Goal: Use online tool/utility: Utilize a website feature to perform a specific function

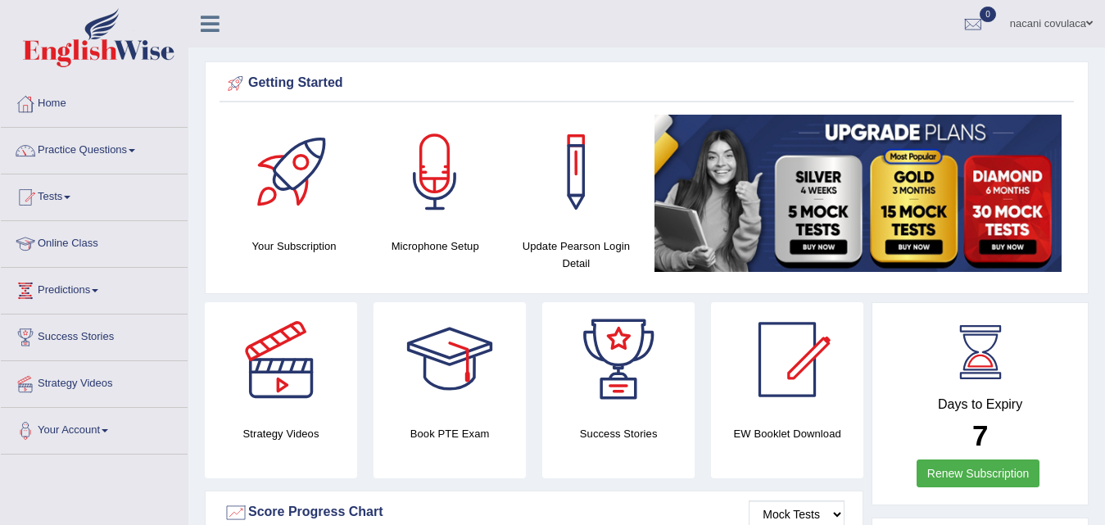
click at [93, 242] on link "Online Class" at bounding box center [94, 241] width 187 height 41
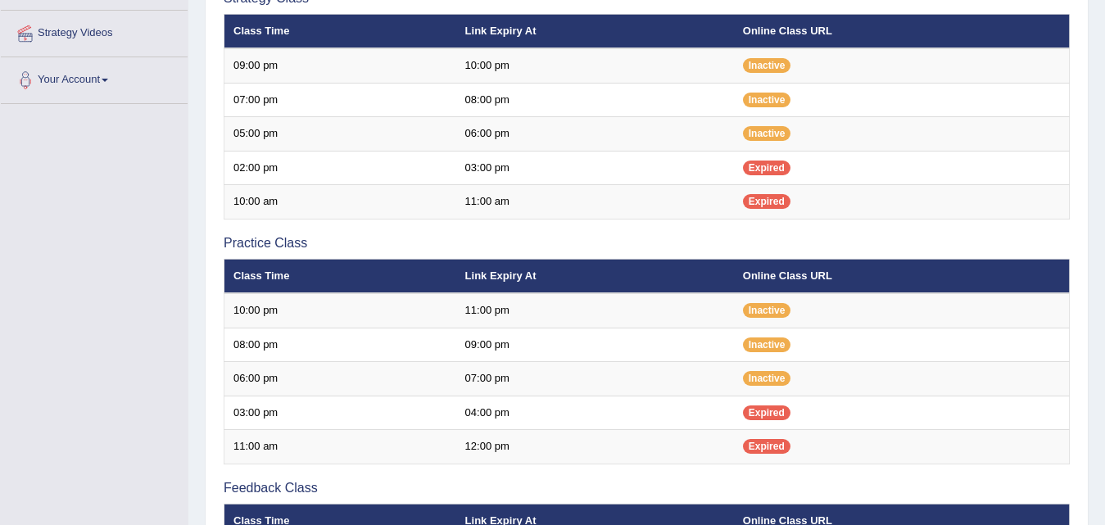
scroll to position [336, 0]
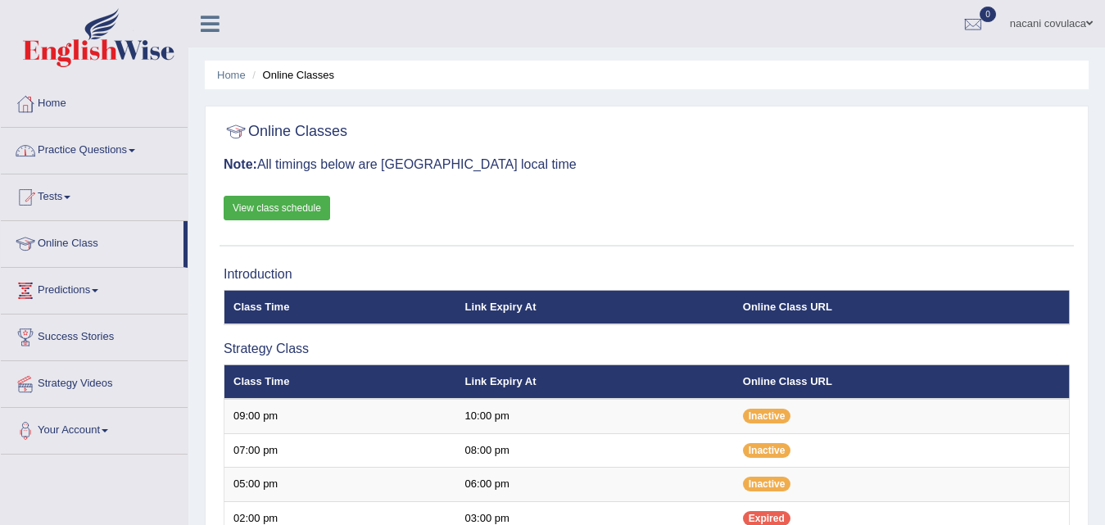
click at [258, 206] on link "View class schedule" at bounding box center [277, 208] width 106 height 25
click at [130, 145] on link "Practice Questions" at bounding box center [94, 148] width 187 height 41
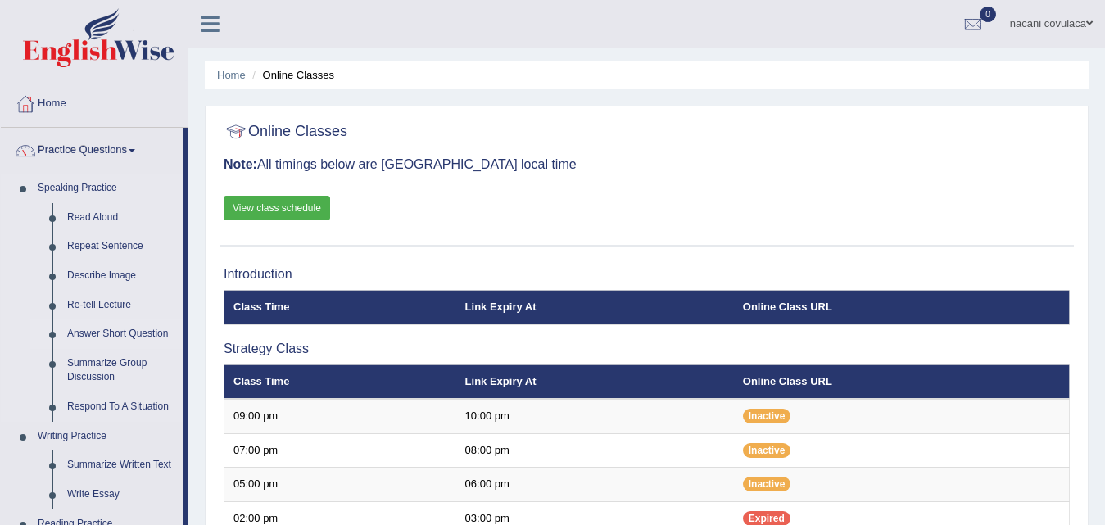
click at [105, 333] on link "Answer Short Question" at bounding box center [122, 333] width 124 height 29
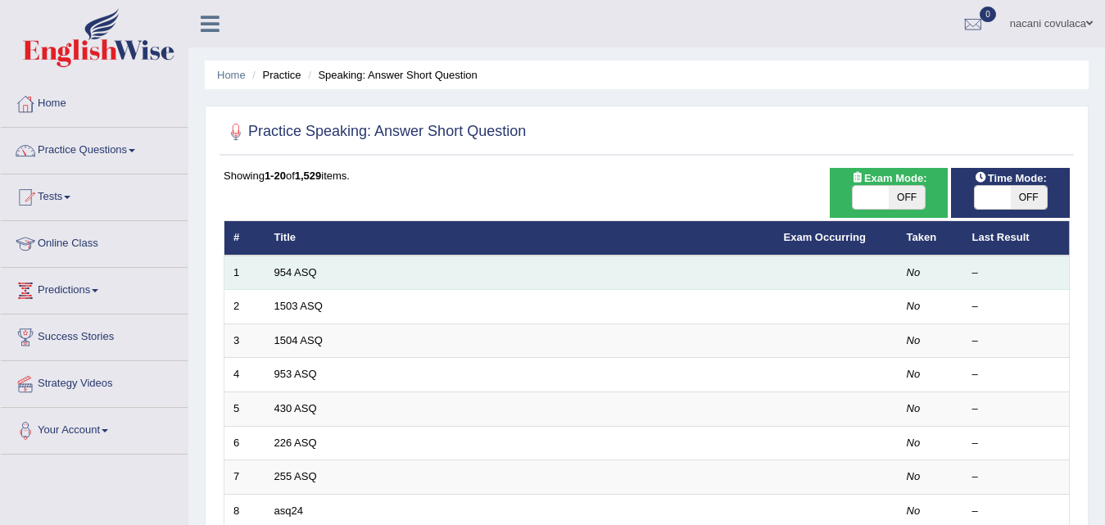
click at [836, 268] on td at bounding box center [836, 273] width 123 height 34
click at [838, 267] on td at bounding box center [836, 273] width 123 height 34
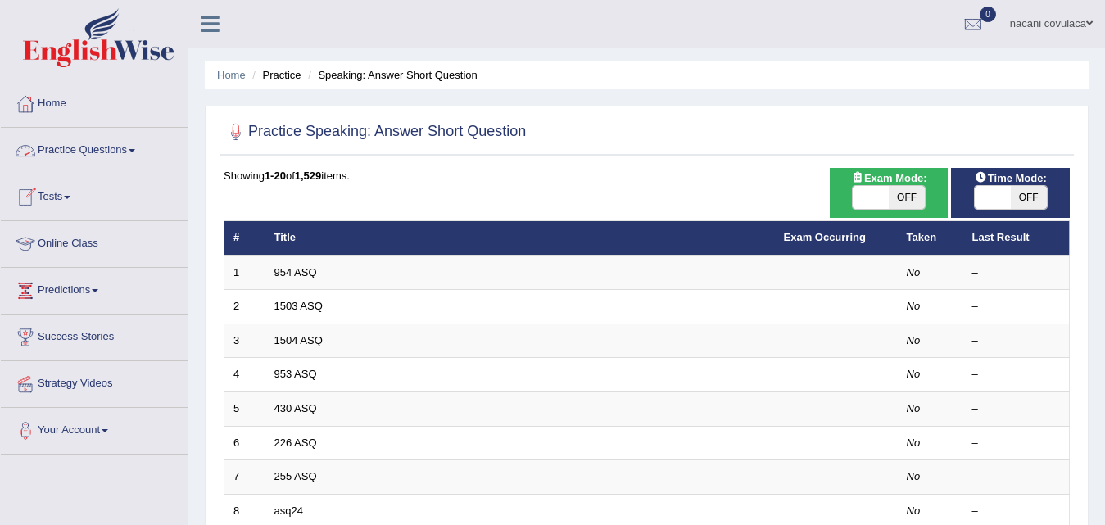
click at [135, 156] on link "Practice Questions" at bounding box center [94, 148] width 187 height 41
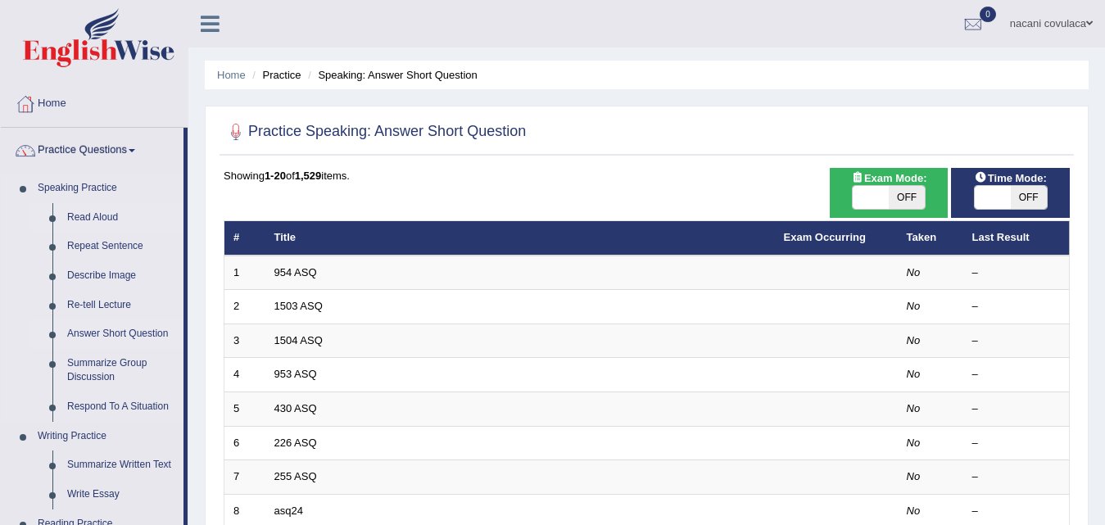
click at [98, 215] on link "Read Aloud" at bounding box center [122, 217] width 124 height 29
click at [79, 216] on link "Read Aloud" at bounding box center [122, 217] width 124 height 29
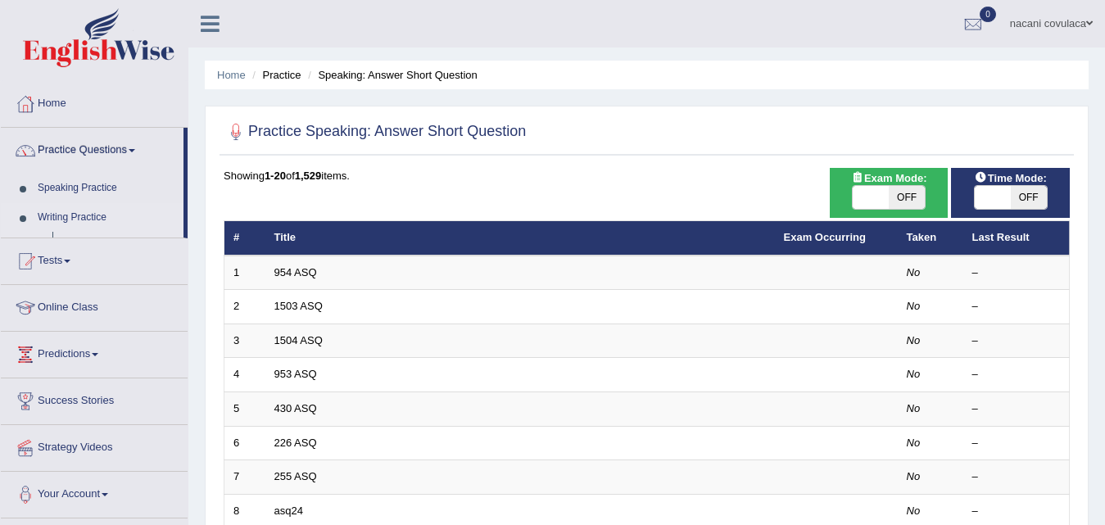
click at [82, 216] on link "Writing Practice" at bounding box center [106, 217] width 153 height 29
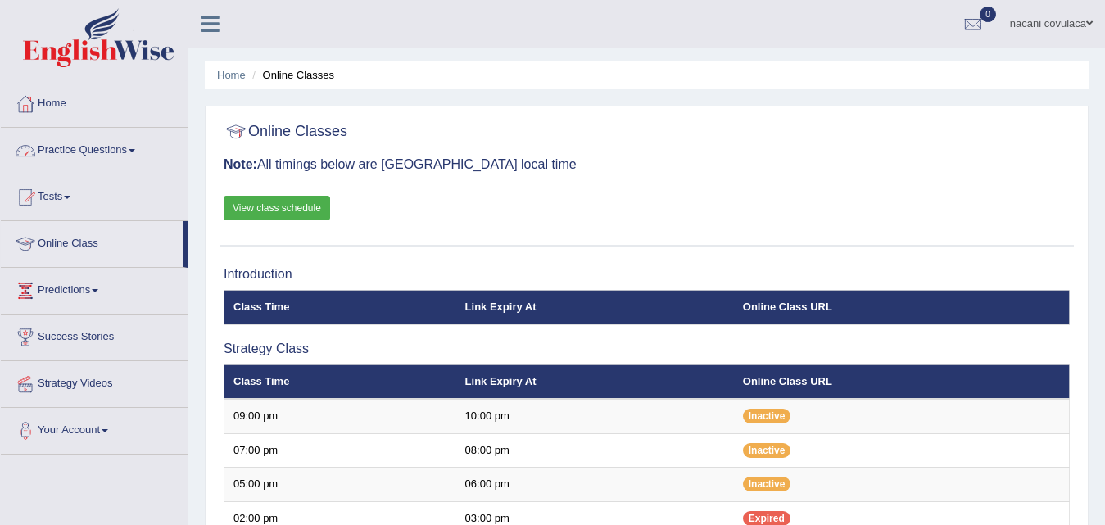
click at [93, 151] on link "Practice Questions" at bounding box center [94, 148] width 187 height 41
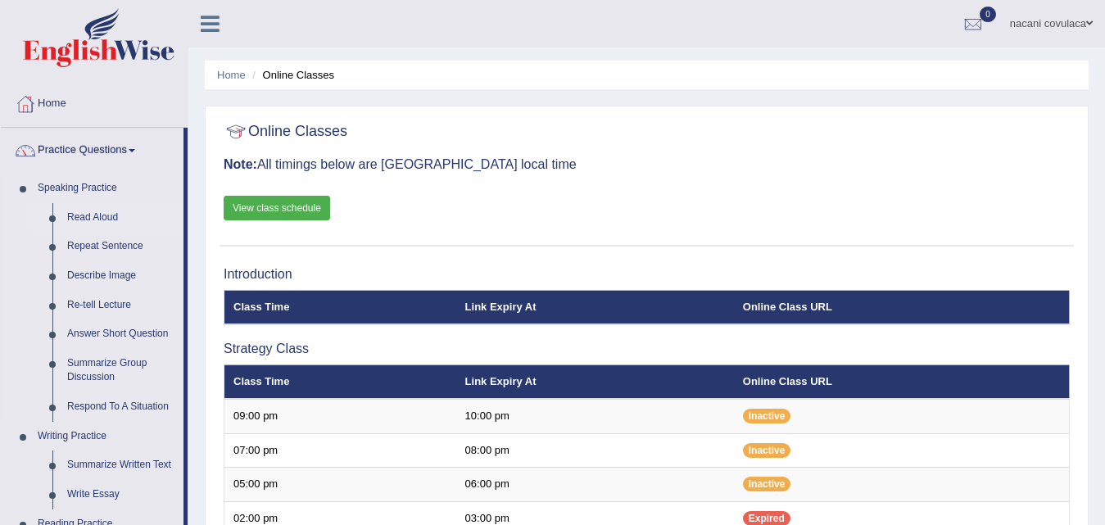
click at [84, 215] on link "Read Aloud" at bounding box center [122, 217] width 124 height 29
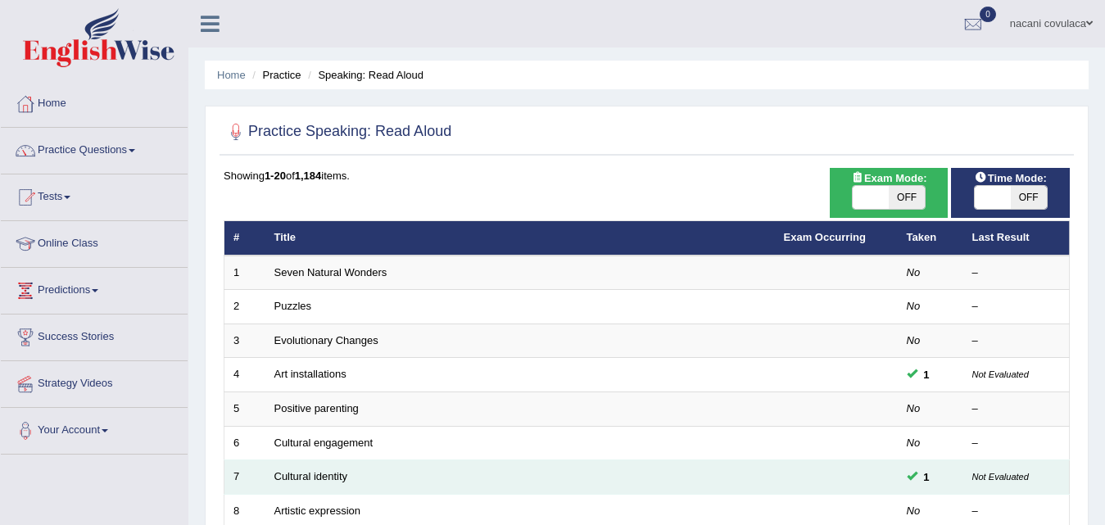
click at [880, 474] on td at bounding box center [836, 477] width 123 height 34
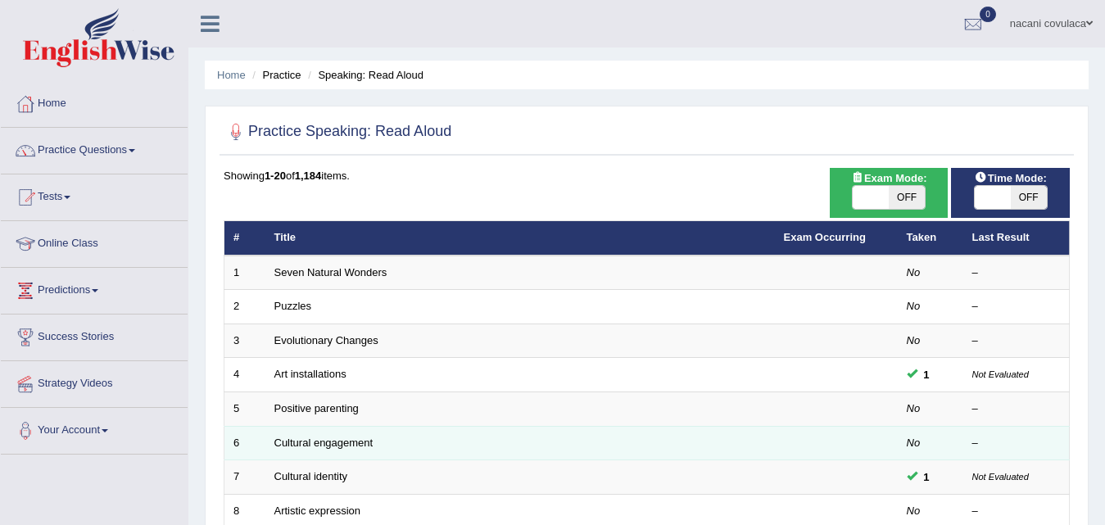
click at [876, 452] on td at bounding box center [836, 443] width 123 height 34
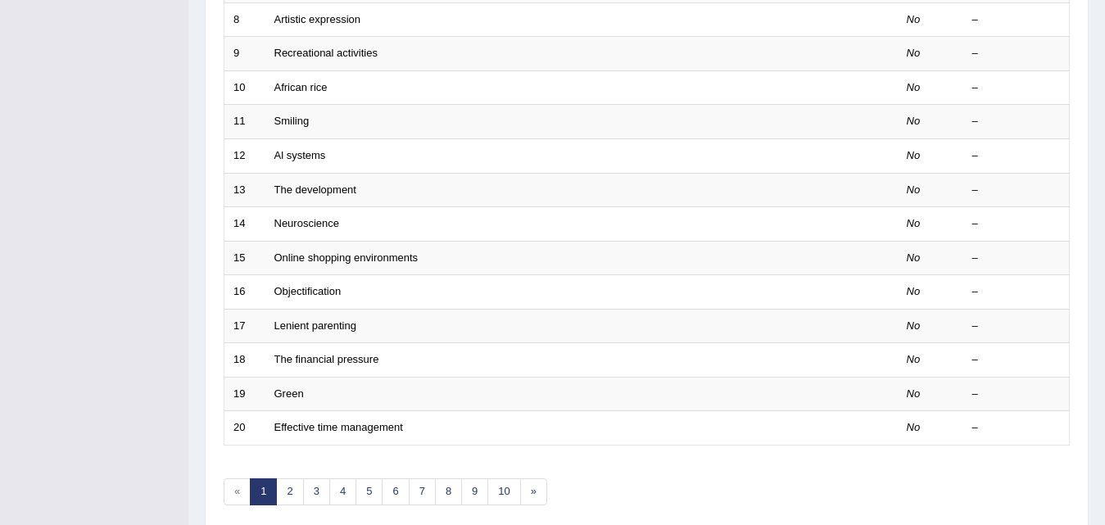
scroll to position [559, 0]
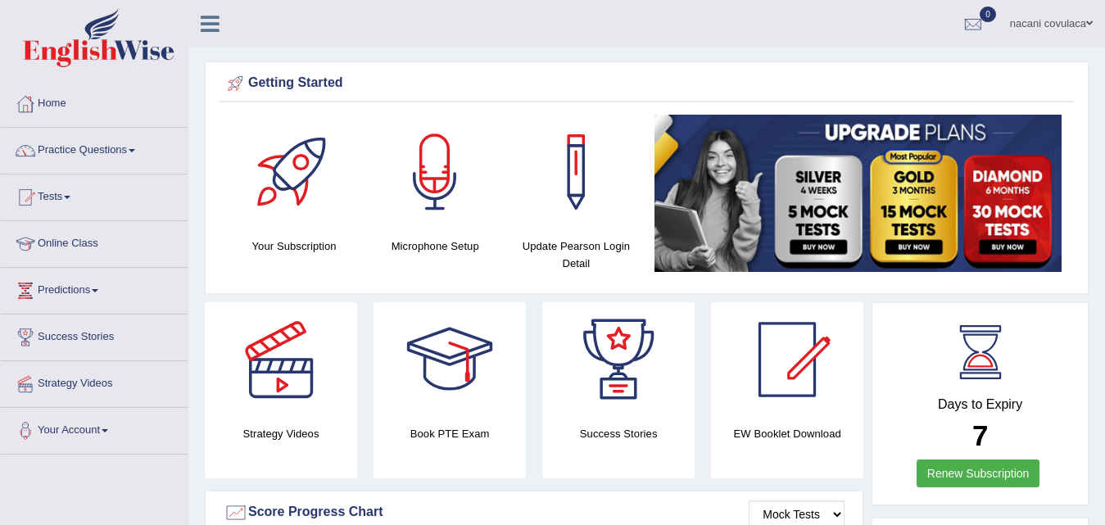
click at [445, 194] on div at bounding box center [435, 172] width 115 height 115
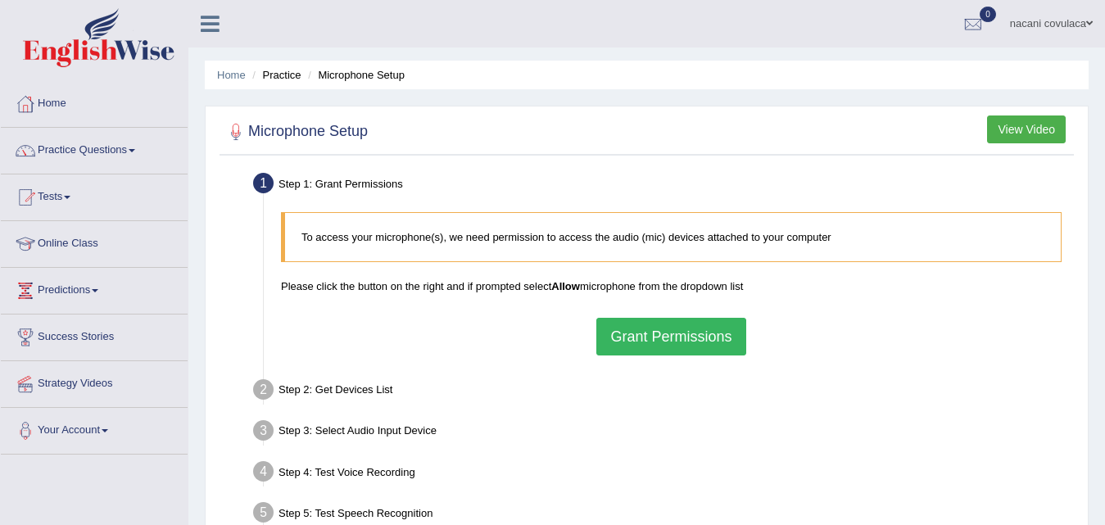
click at [649, 332] on button "Grant Permissions" at bounding box center [670, 337] width 149 height 38
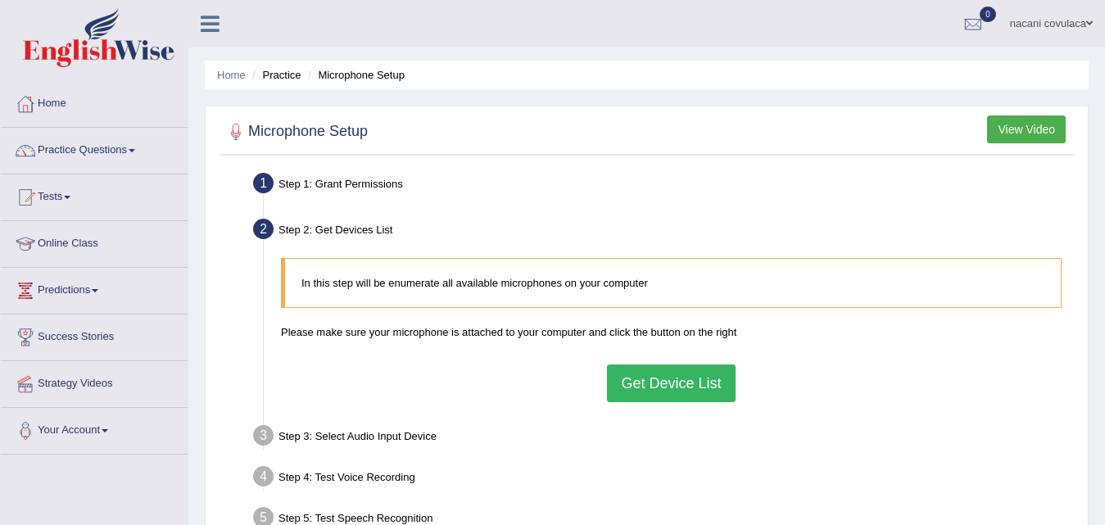
click at [678, 370] on button "Get Device List" at bounding box center [671, 384] width 128 height 38
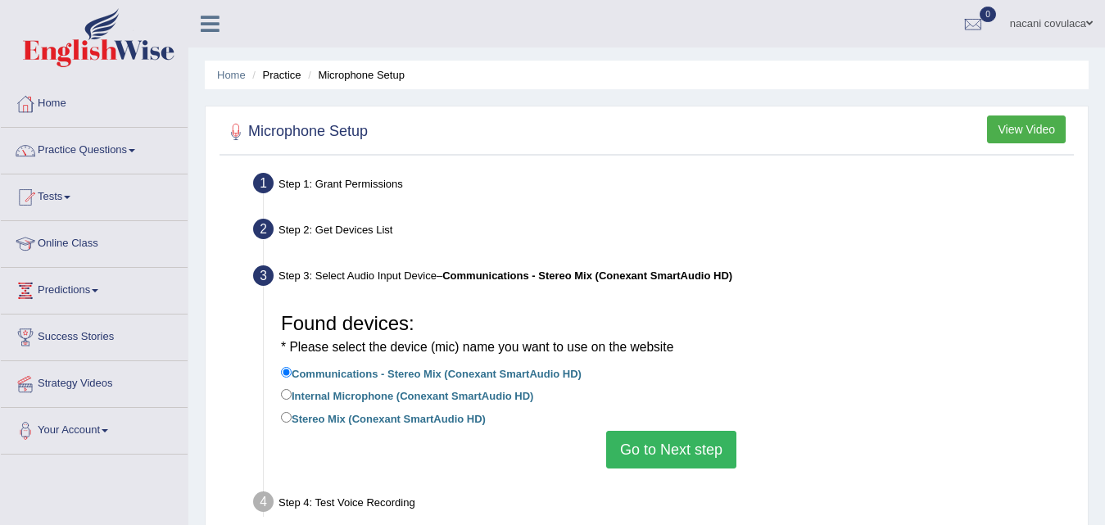
click at [646, 443] on button "Go to Next step" at bounding box center [671, 450] width 130 height 38
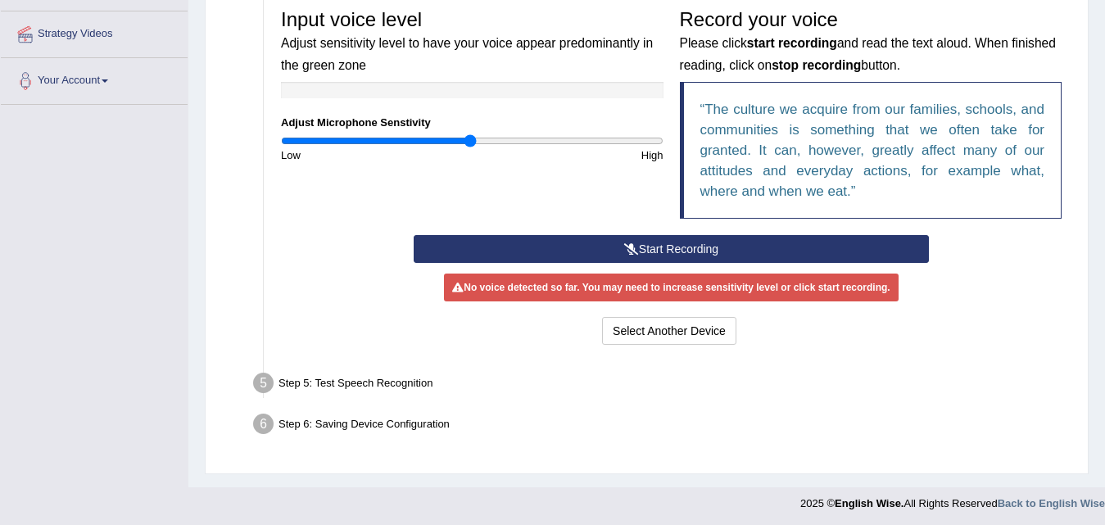
scroll to position [353, 0]
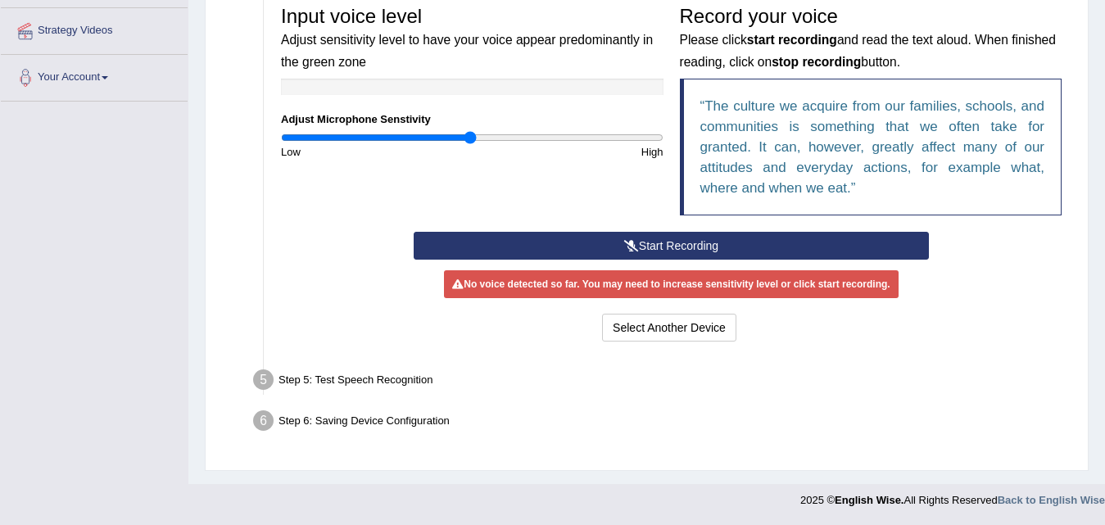
click at [777, 246] on button "Start Recording" at bounding box center [671, 246] width 515 height 28
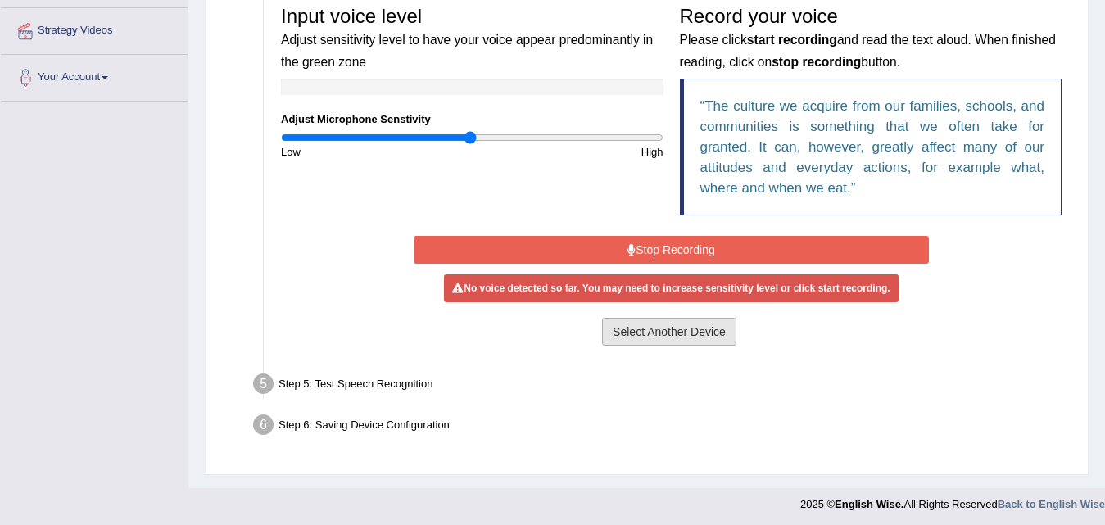
click at [686, 335] on button "Select Another Device" at bounding box center [669, 332] width 134 height 28
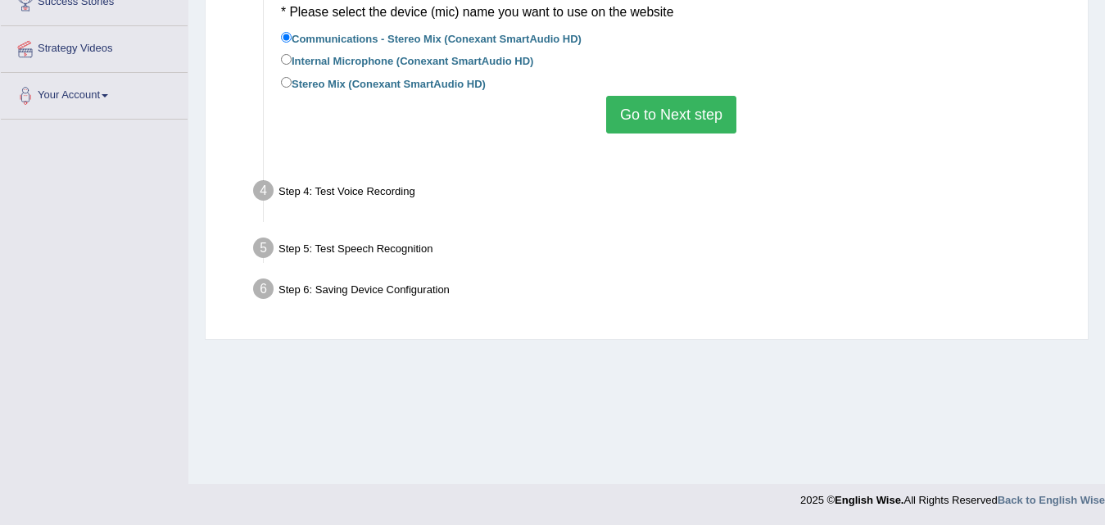
scroll to position [335, 0]
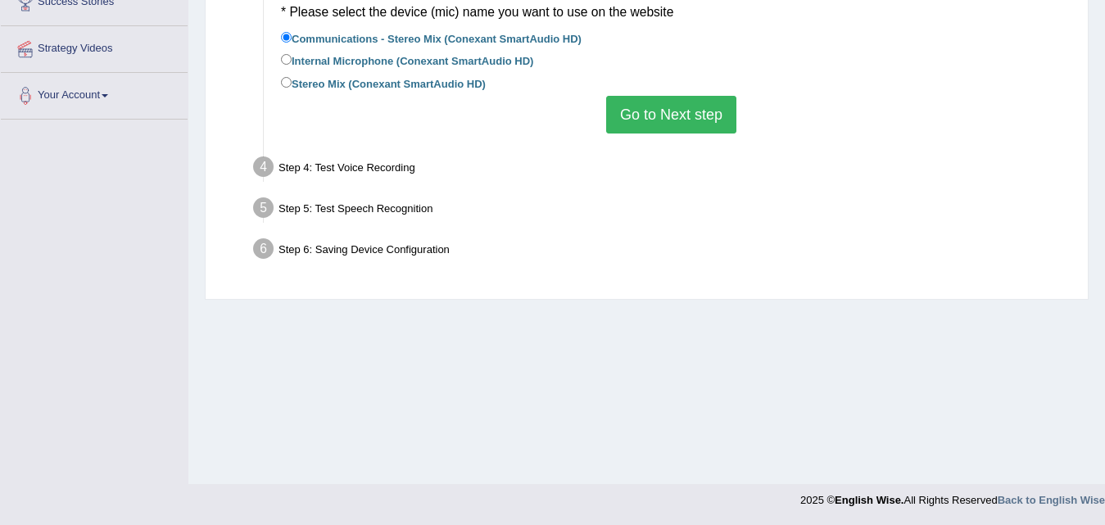
click at [296, 59] on label "Internal Microphone (Conexant SmartAudio HD)" at bounding box center [407, 60] width 252 height 18
click at [292, 59] on input "Internal Microphone (Conexant SmartAudio HD)" at bounding box center [286, 59] width 11 height 11
radio input "true"
click at [627, 111] on button "Go to Next step" at bounding box center [671, 115] width 130 height 38
click at [656, 117] on button "Go to Next step" at bounding box center [671, 115] width 130 height 38
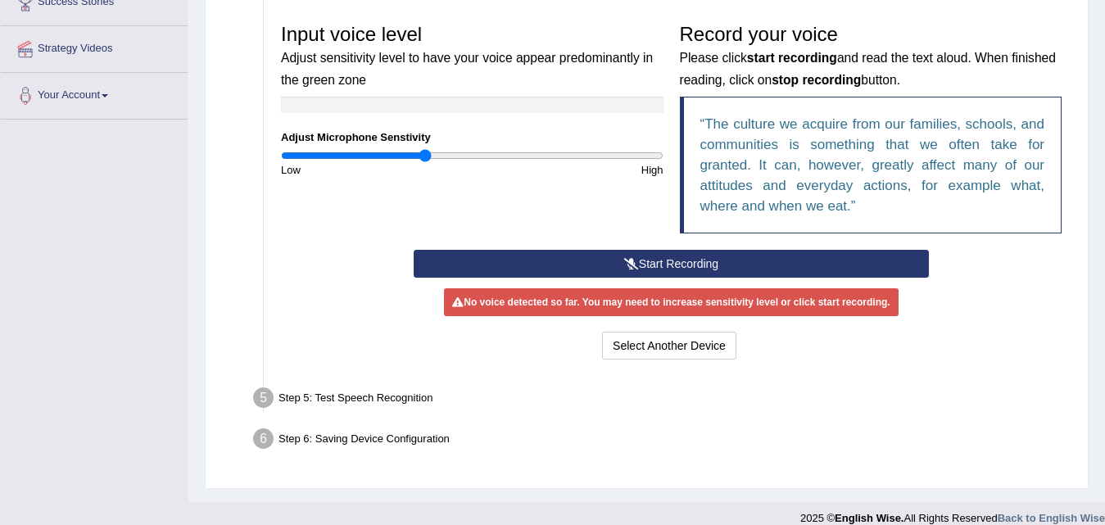
click at [427, 153] on input "range" at bounding box center [472, 155] width 383 height 13
click at [393, 156] on input "range" at bounding box center [472, 155] width 383 height 13
type input "0.44"
click at [365, 154] on input "range" at bounding box center [472, 155] width 383 height 13
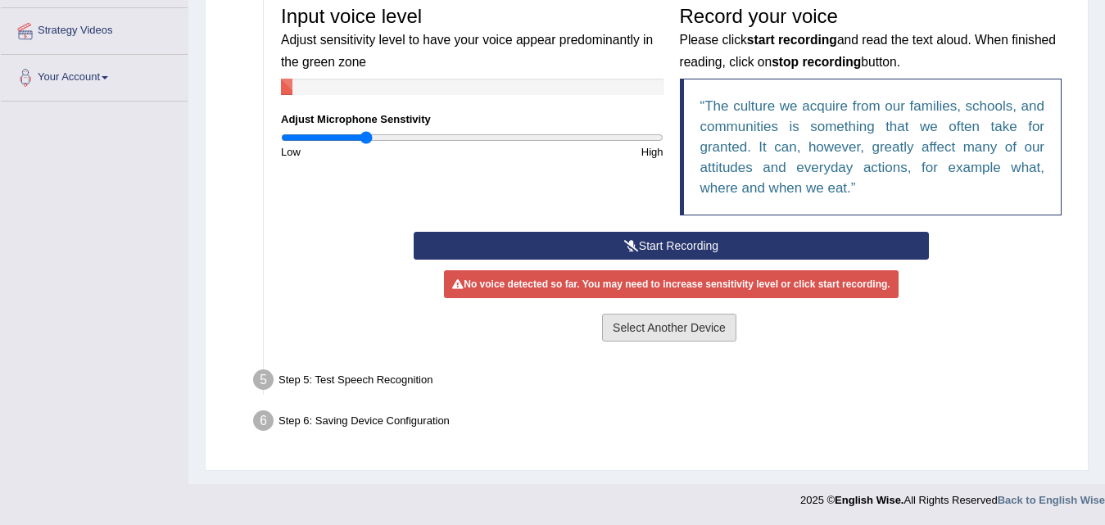
click at [670, 327] on button "Select Another Device" at bounding box center [669, 328] width 134 height 28
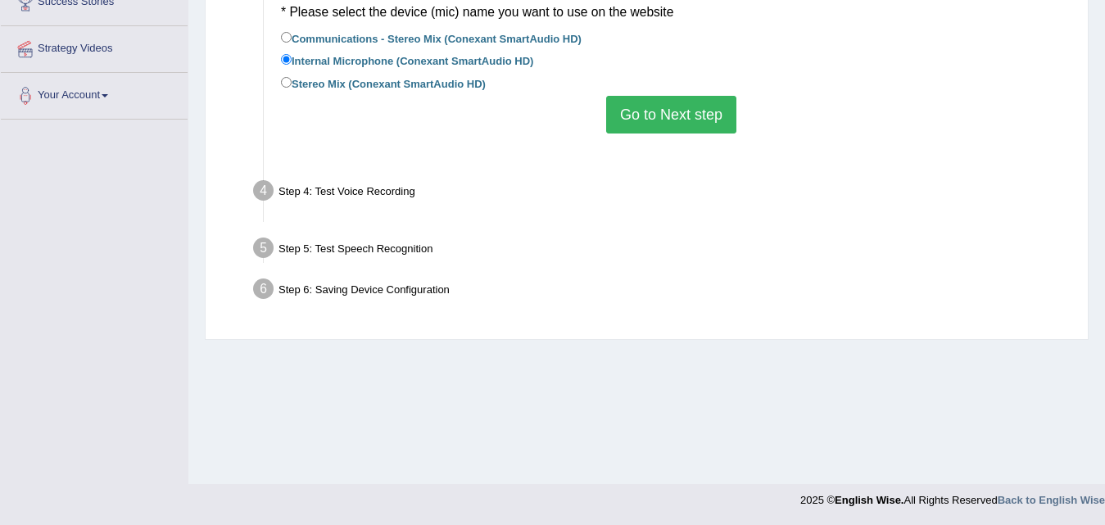
scroll to position [335, 0]
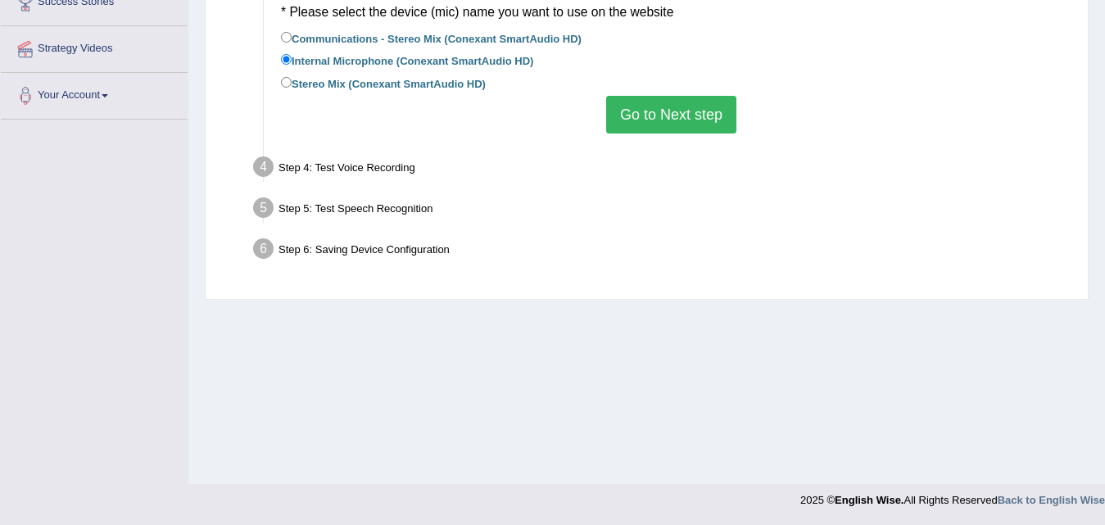
click at [679, 119] on button "Go to Next step" at bounding box center [671, 115] width 130 height 38
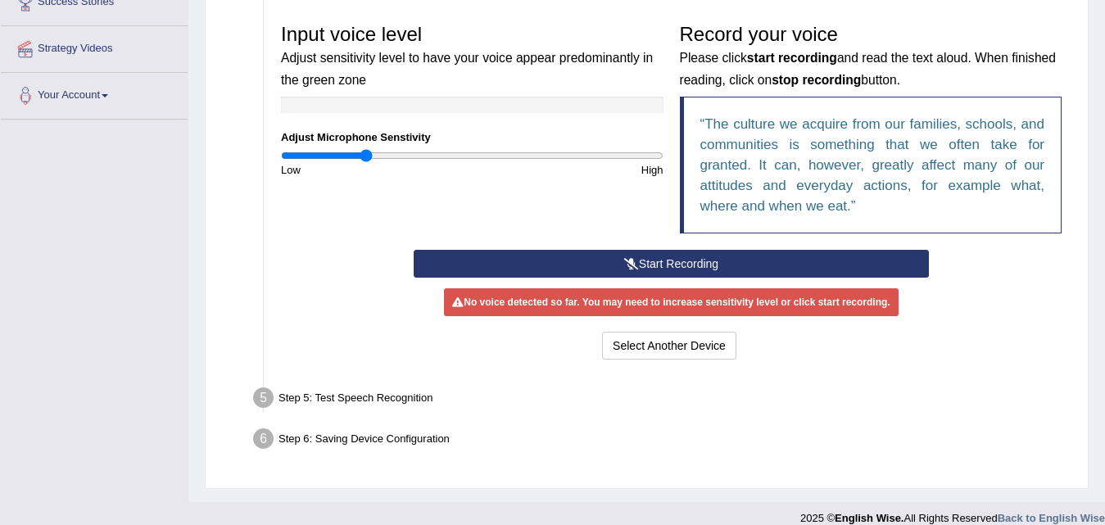
click at [707, 264] on button "Start Recording" at bounding box center [671, 264] width 515 height 28
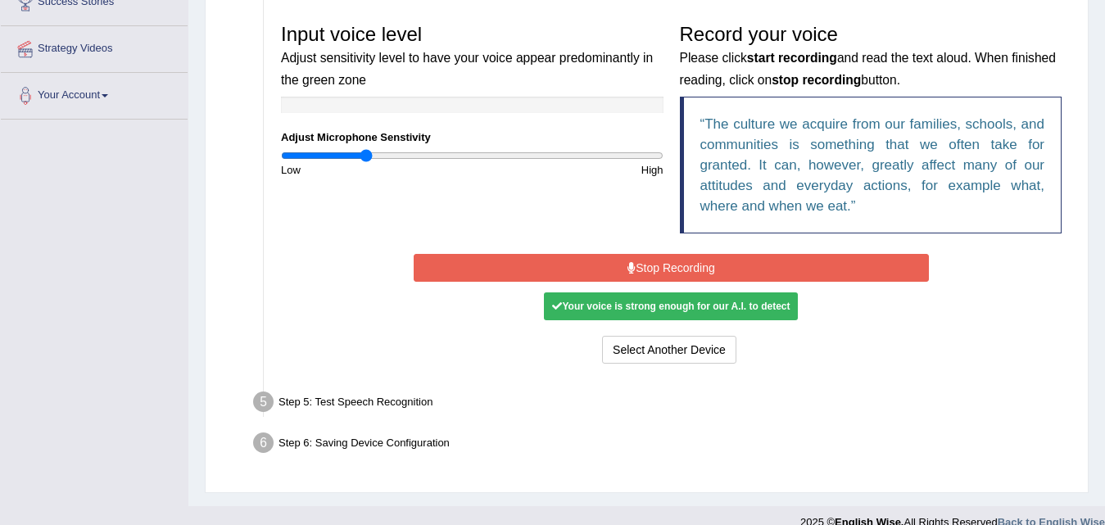
click at [707, 264] on button "Stop Recording" at bounding box center [671, 268] width 515 height 28
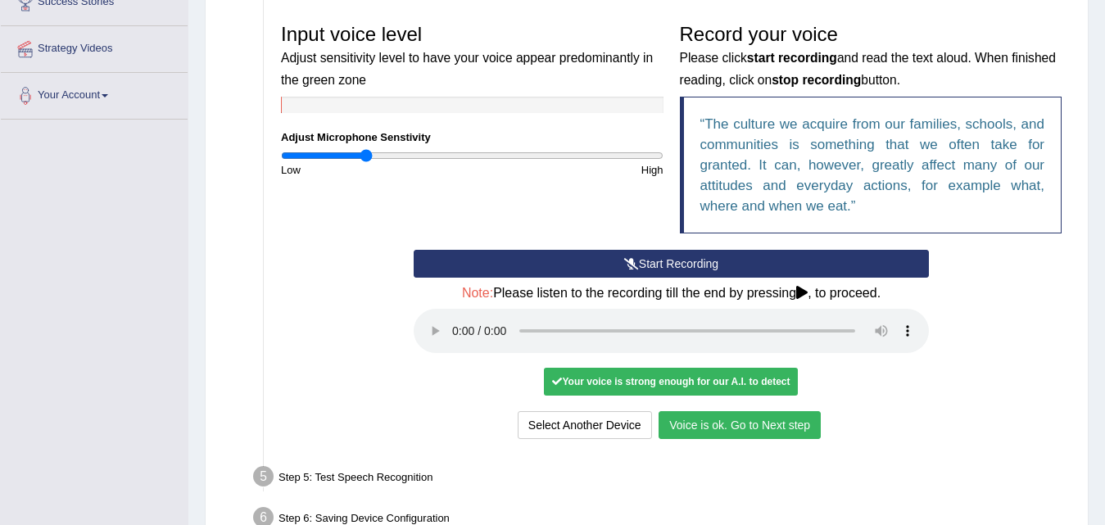
click at [752, 431] on button "Voice is ok. Go to Next step" at bounding box center [740, 425] width 162 height 28
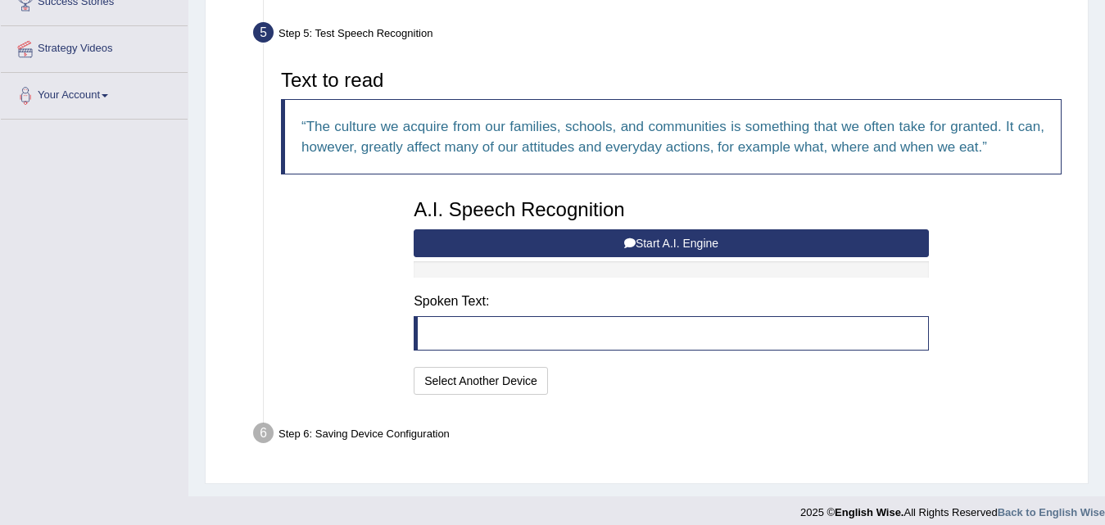
click at [523, 333] on blockquote at bounding box center [671, 333] width 515 height 34
click at [829, 337] on blockquote at bounding box center [671, 333] width 515 height 34
click at [766, 239] on button "Start A.I. Engine" at bounding box center [671, 243] width 515 height 28
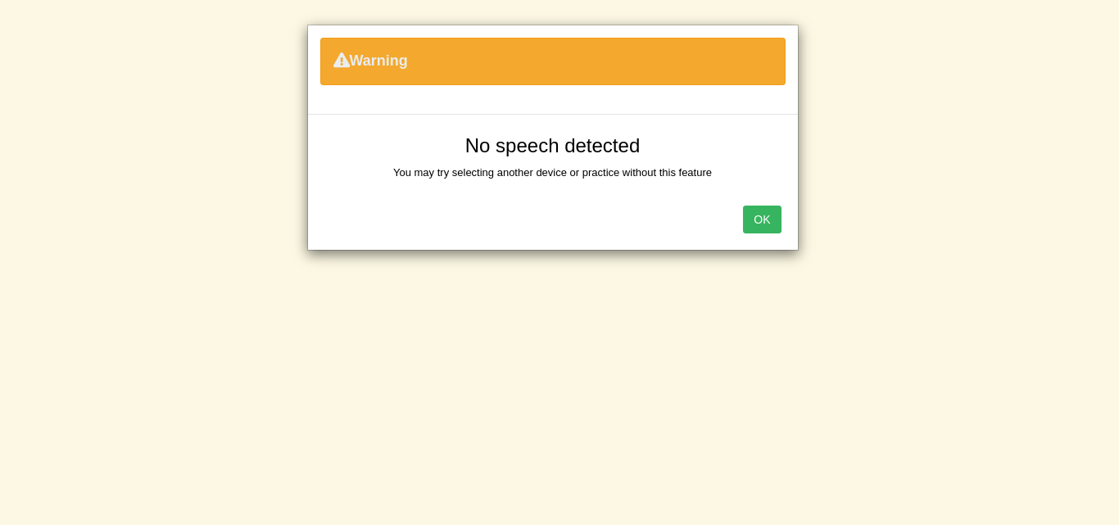
click at [765, 217] on button "OK" at bounding box center [762, 220] width 38 height 28
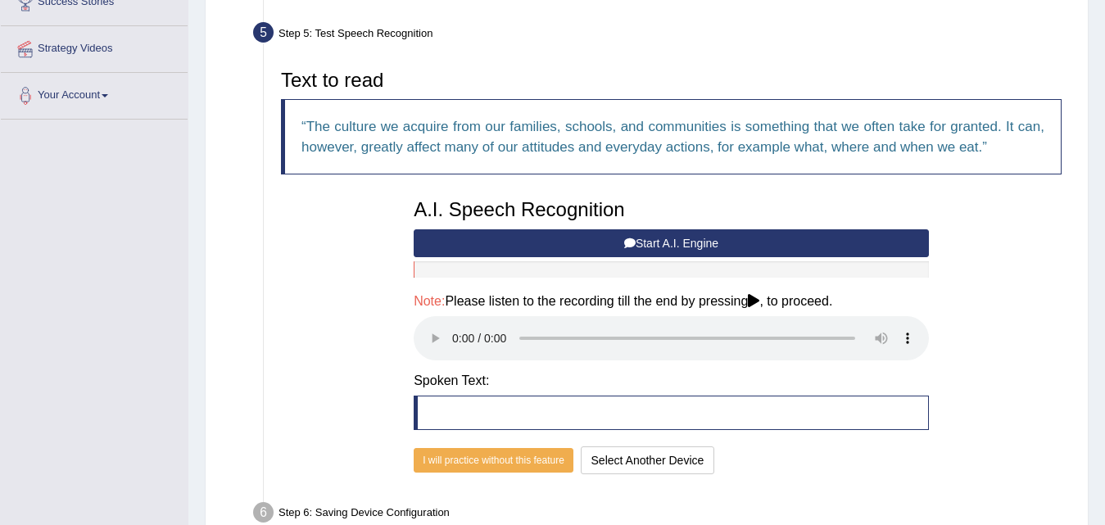
click at [591, 244] on button "Start A.I. Engine" at bounding box center [671, 243] width 515 height 28
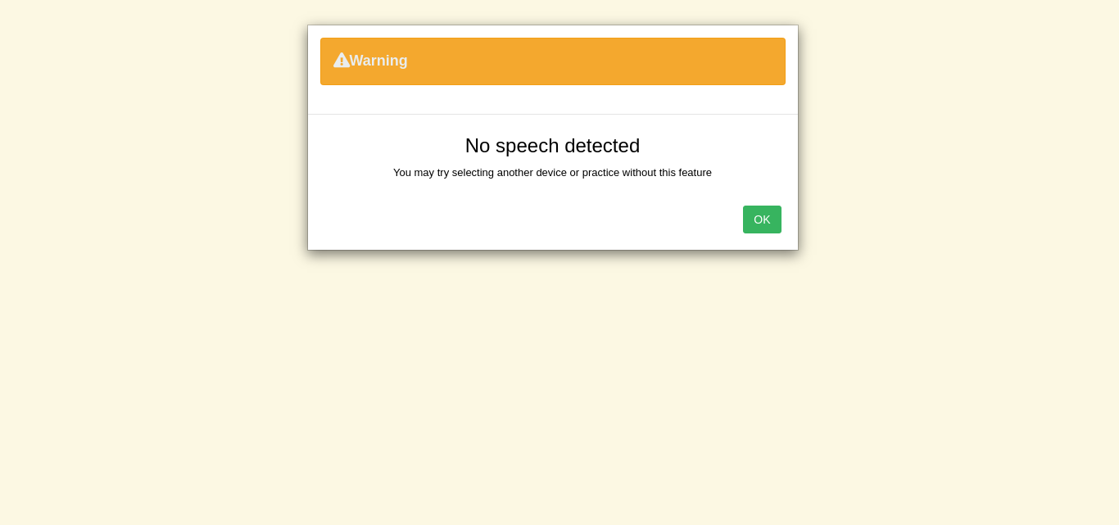
click at [759, 217] on button "OK" at bounding box center [762, 220] width 38 height 28
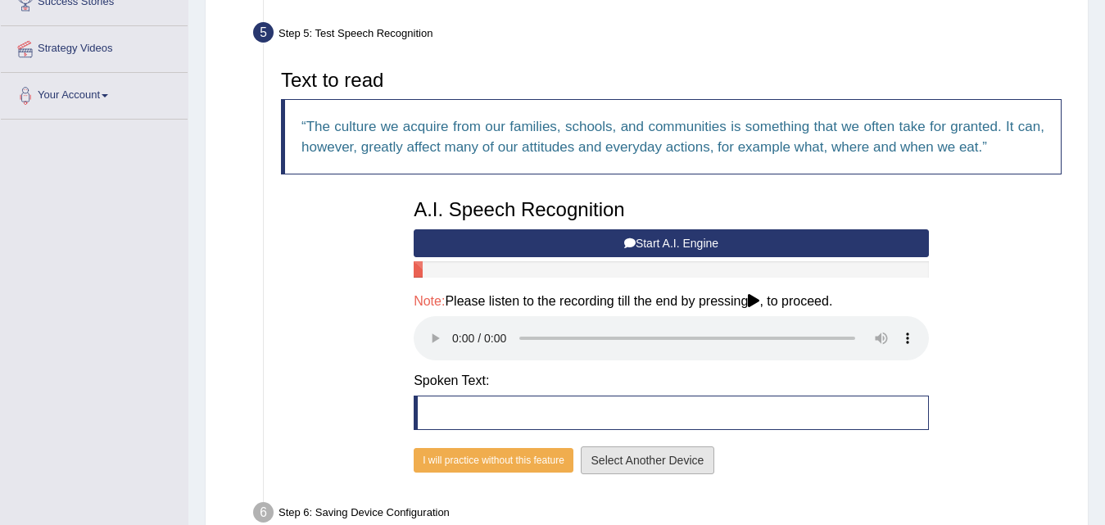
click at [613, 458] on button "Select Another Device" at bounding box center [648, 460] width 134 height 28
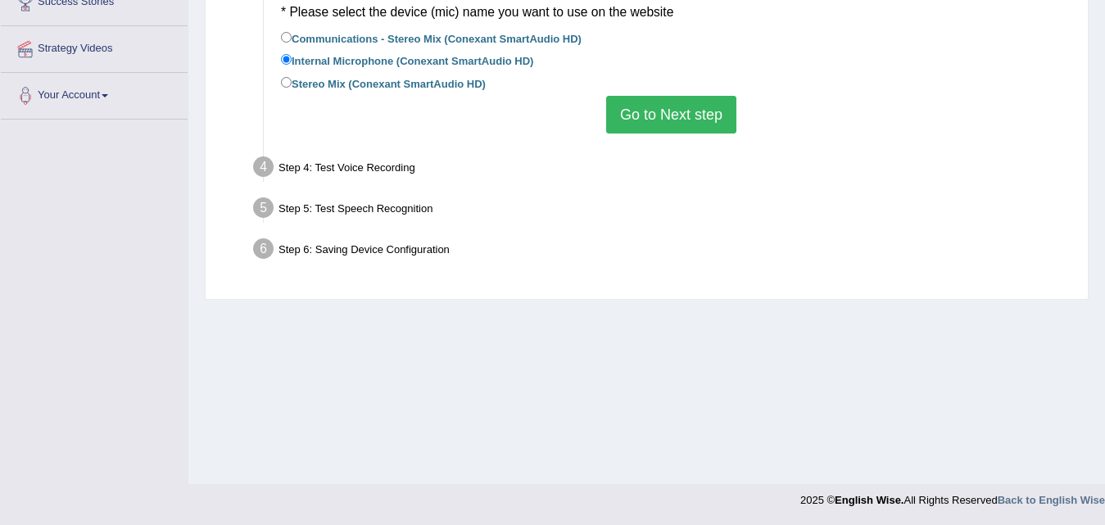
click at [666, 119] on button "Go to Next step" at bounding box center [671, 115] width 130 height 38
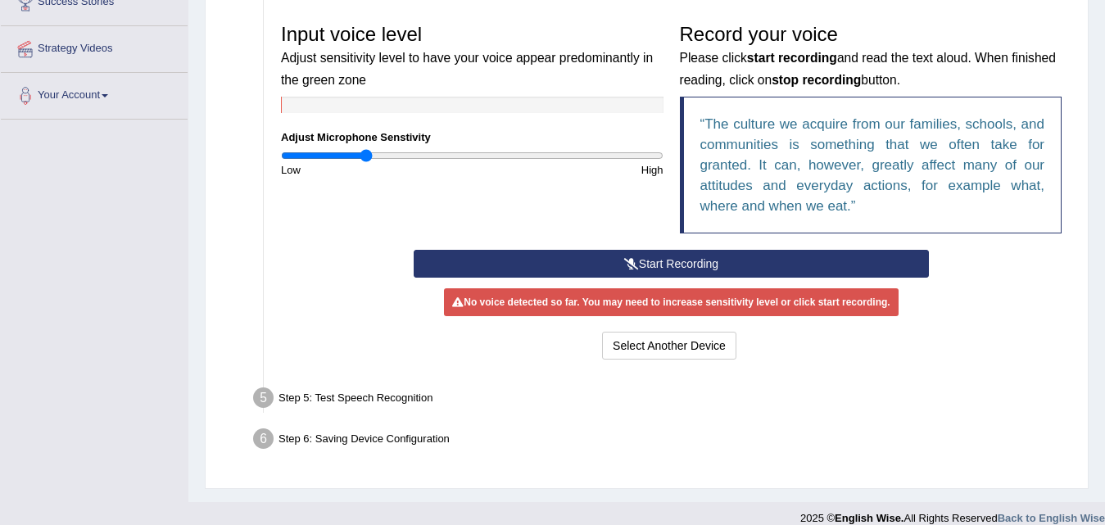
click at [657, 272] on button "Start Recording" at bounding box center [671, 264] width 515 height 28
